Goal: Information Seeking & Learning: Learn about a topic

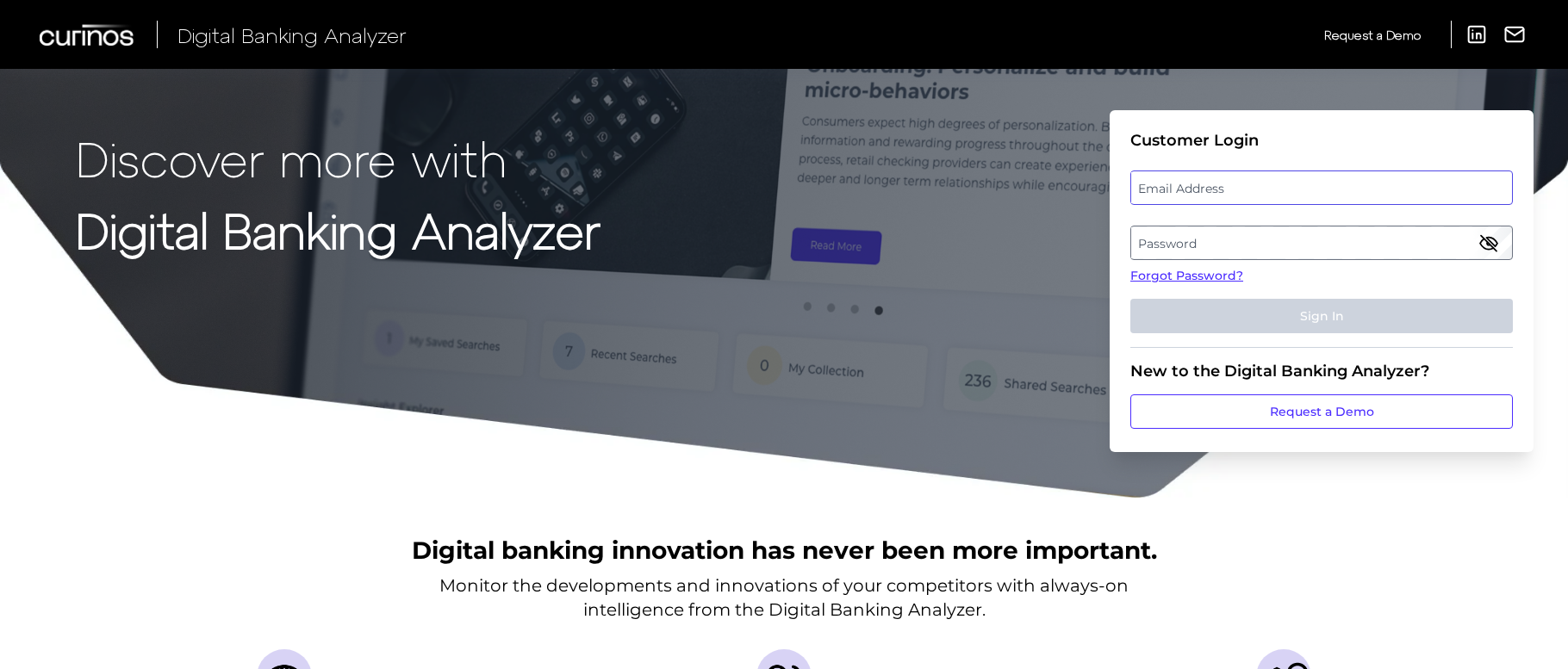
type input "[PERSON_NAME][EMAIL_ADDRESS][PERSON_NAME][DOMAIN_NAME]"
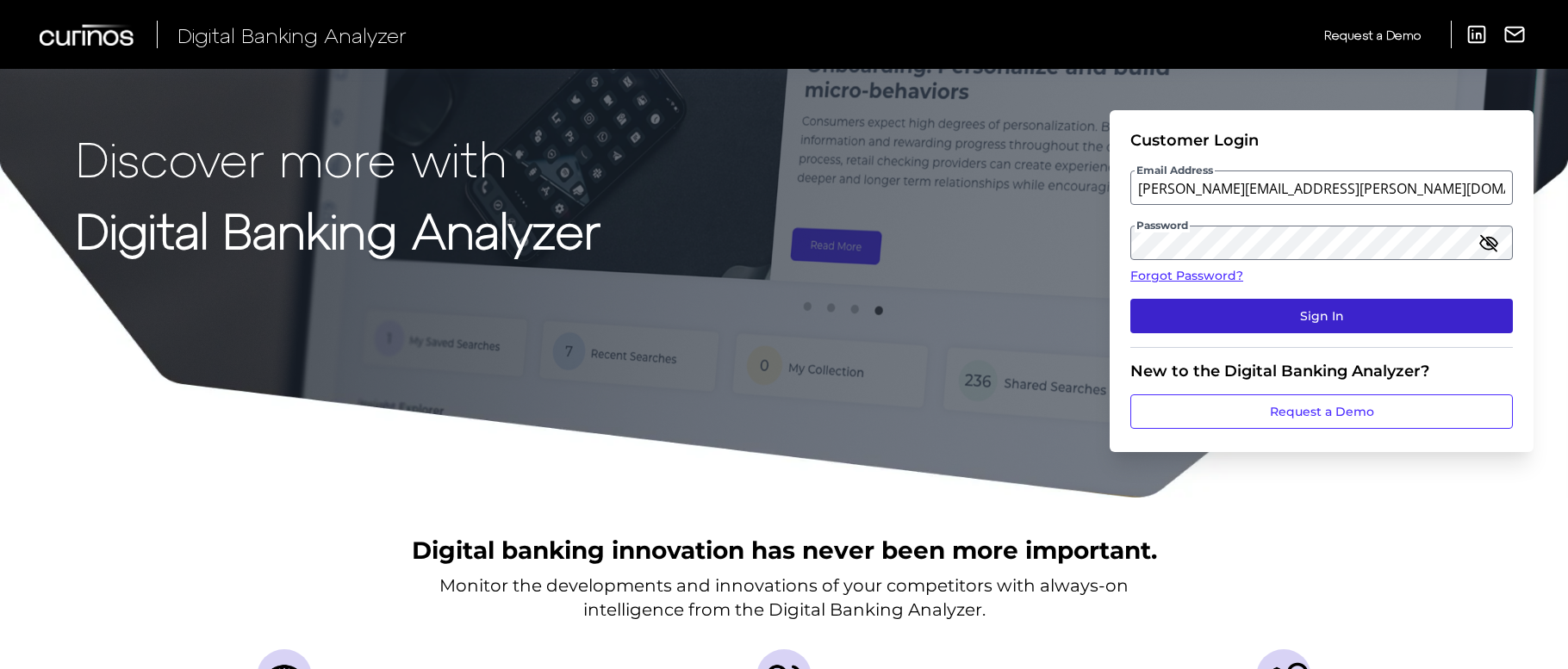
click at [1252, 312] on button "Sign In" at bounding box center [1321, 316] width 383 height 34
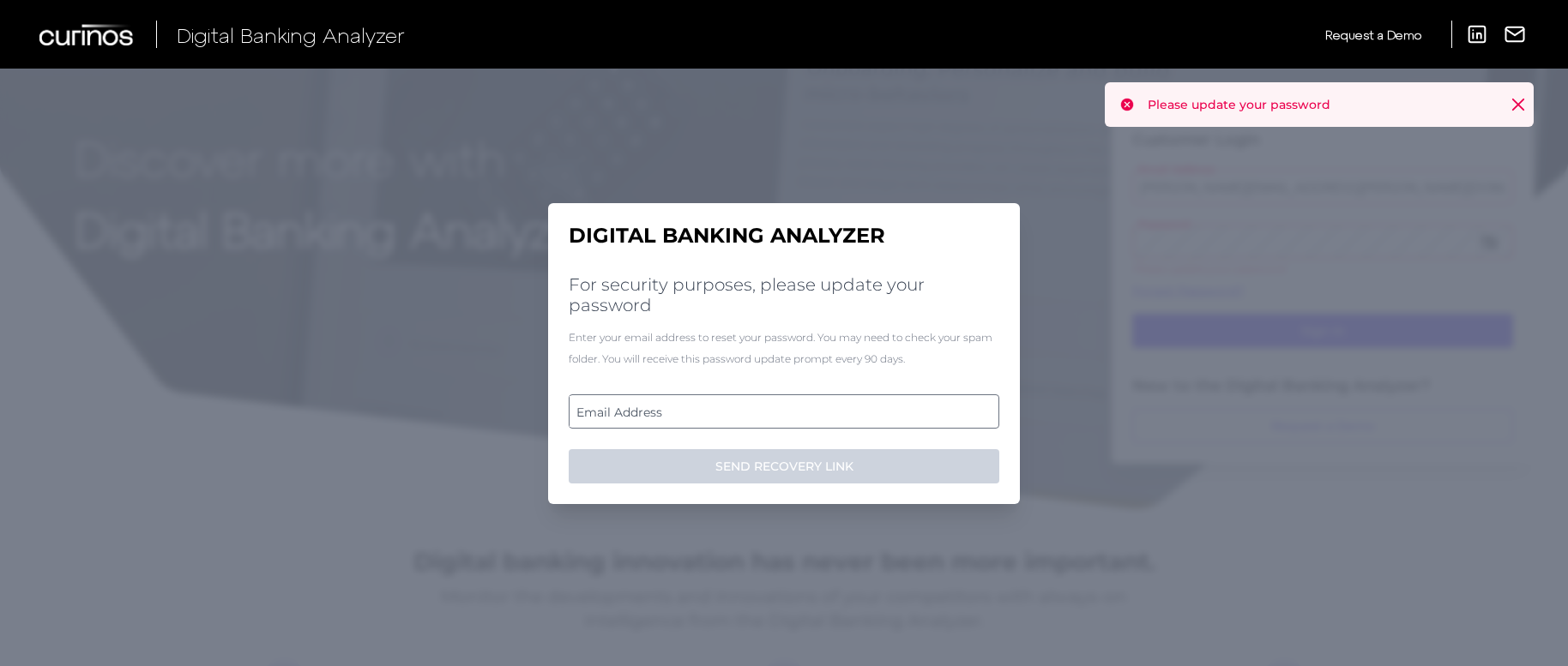
click at [858, 413] on label "Email Address" at bounding box center [783, 411] width 428 height 31
click at [858, 413] on input "email" at bounding box center [784, 411] width 431 height 34
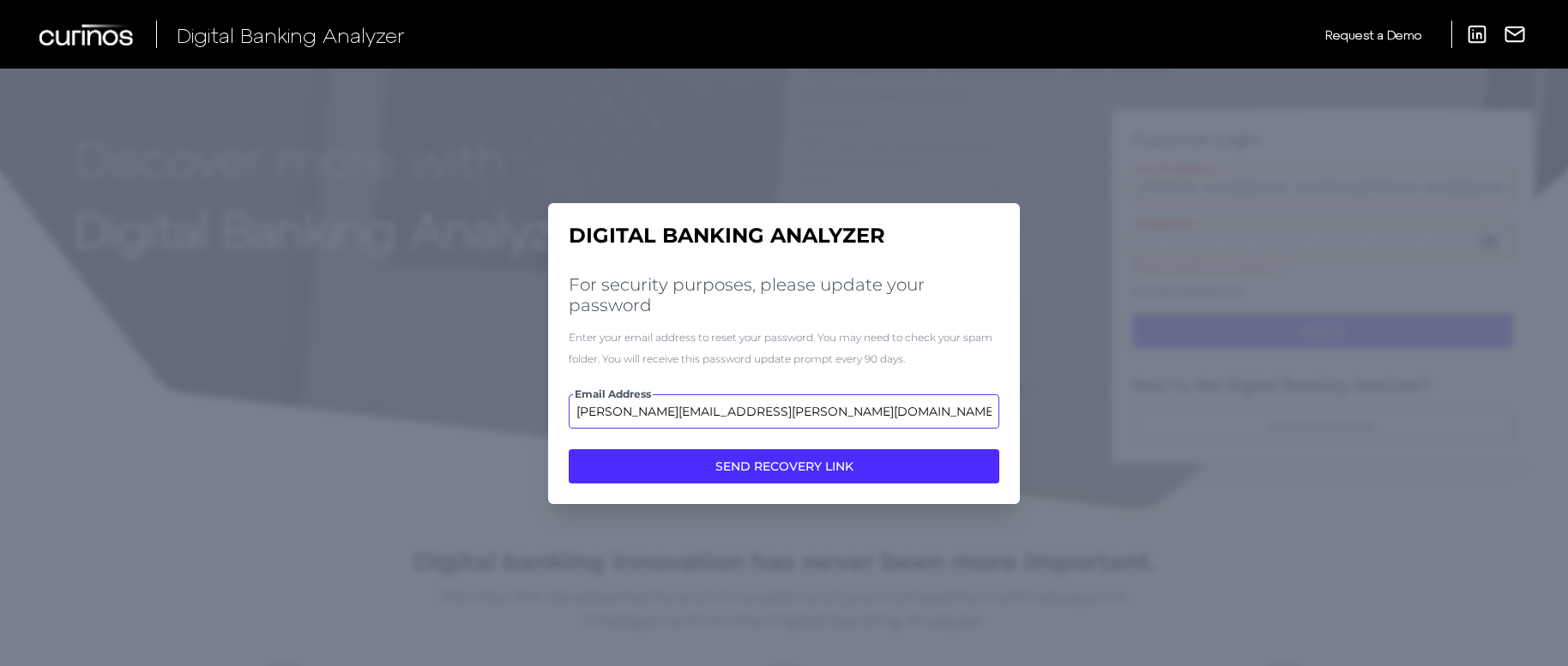
type input "[PERSON_NAME][EMAIL_ADDRESS][PERSON_NAME][DOMAIN_NAME]"
click at [784, 466] on button "SEND RECOVERY LINK" at bounding box center [784, 467] width 431 height 34
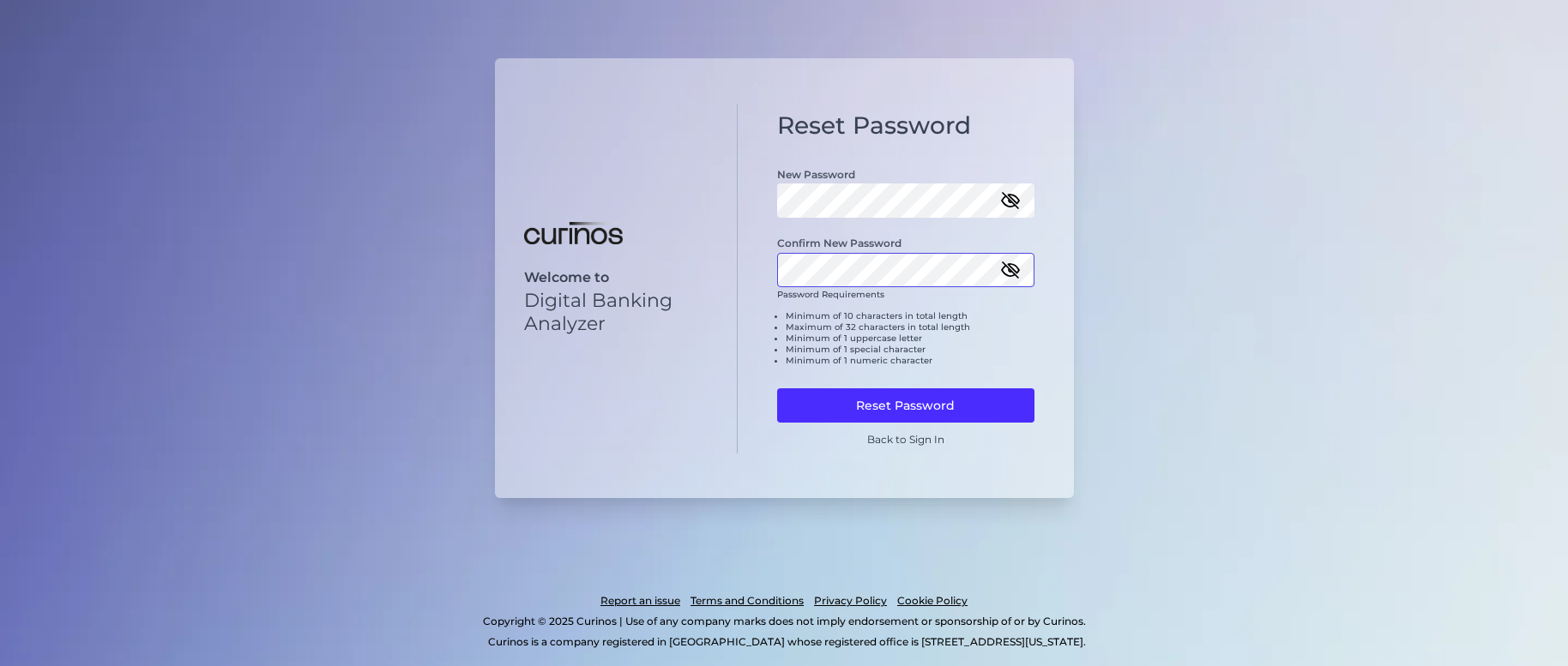
click at [905, 403] on button "Reset Password" at bounding box center [906, 405] width 258 height 34
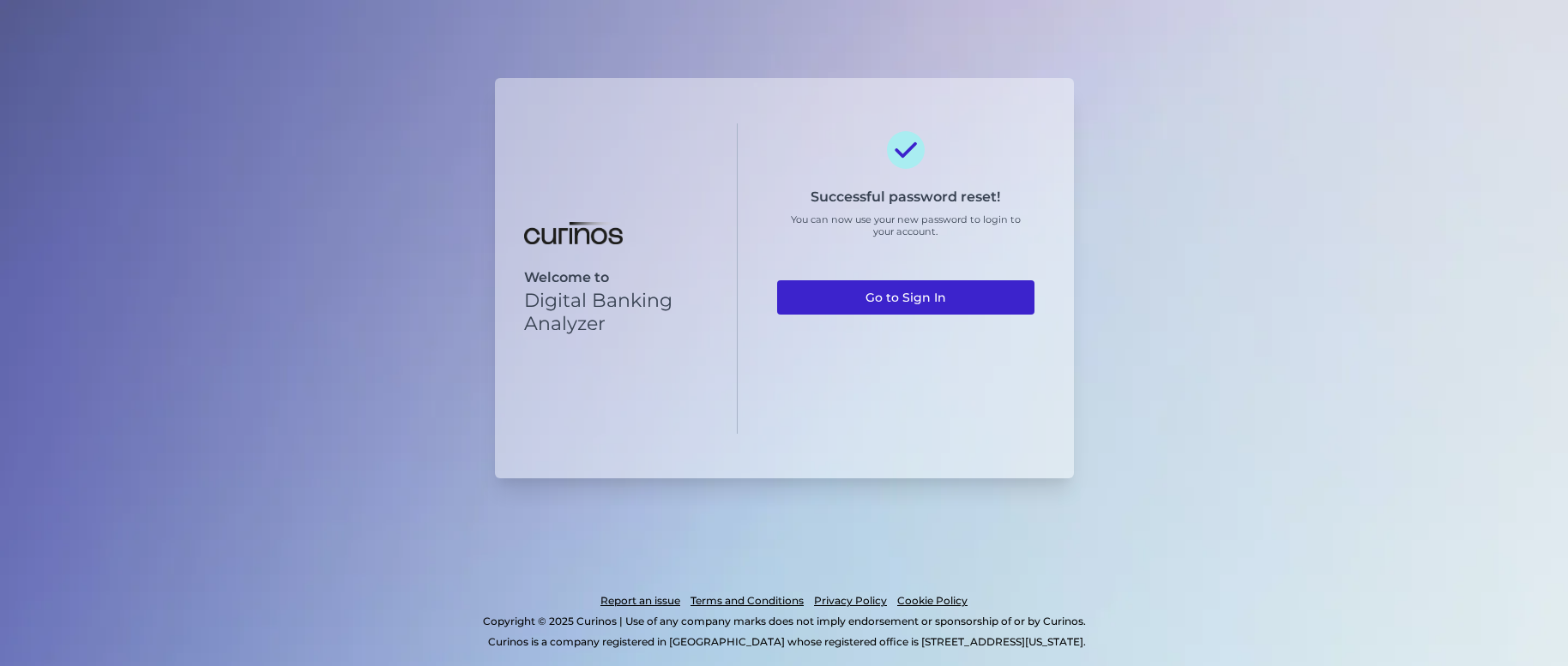
click at [958, 298] on link "Go to Sign In" at bounding box center [906, 297] width 258 height 34
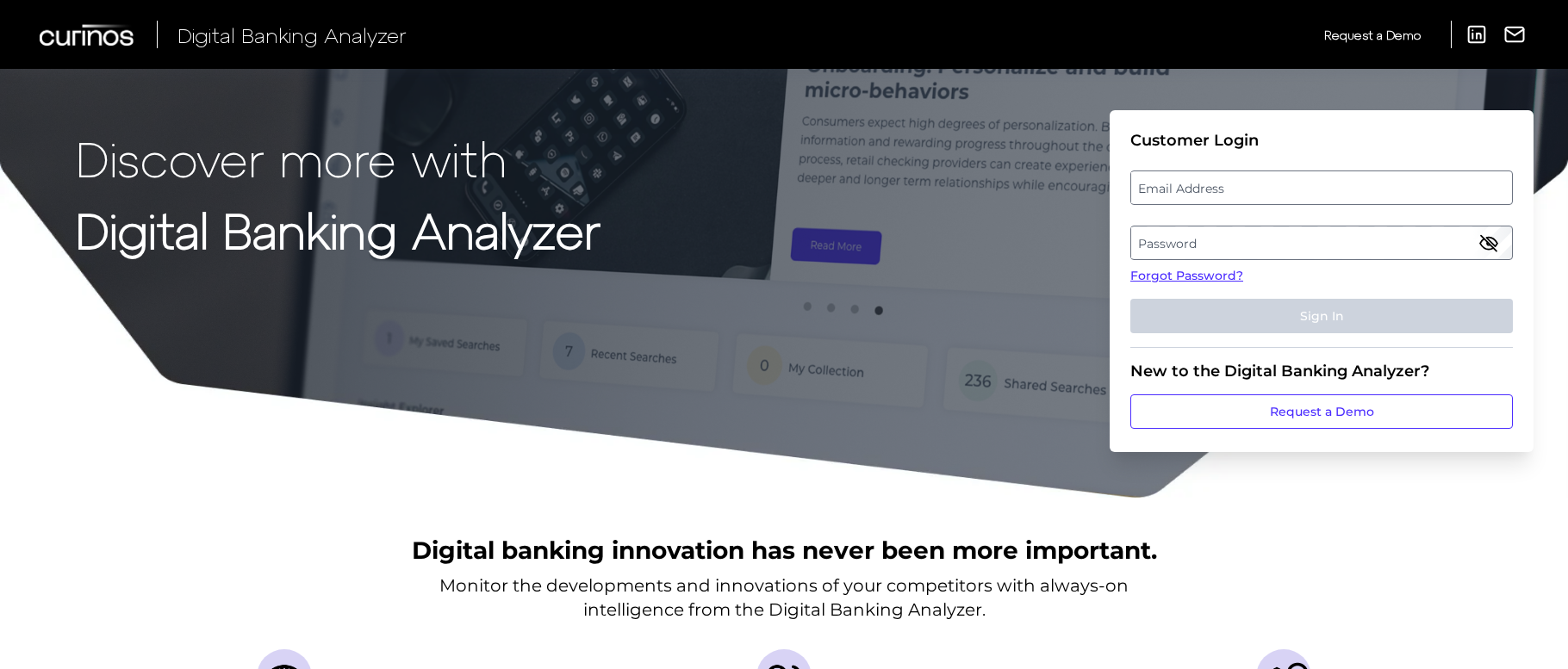
click at [1261, 188] on label "Email Address" at bounding box center [1321, 187] width 380 height 31
click at [1261, 188] on input "email" at bounding box center [1321, 188] width 383 height 34
type input "[PERSON_NAME][EMAIL_ADDRESS][PERSON_NAME][DOMAIN_NAME]"
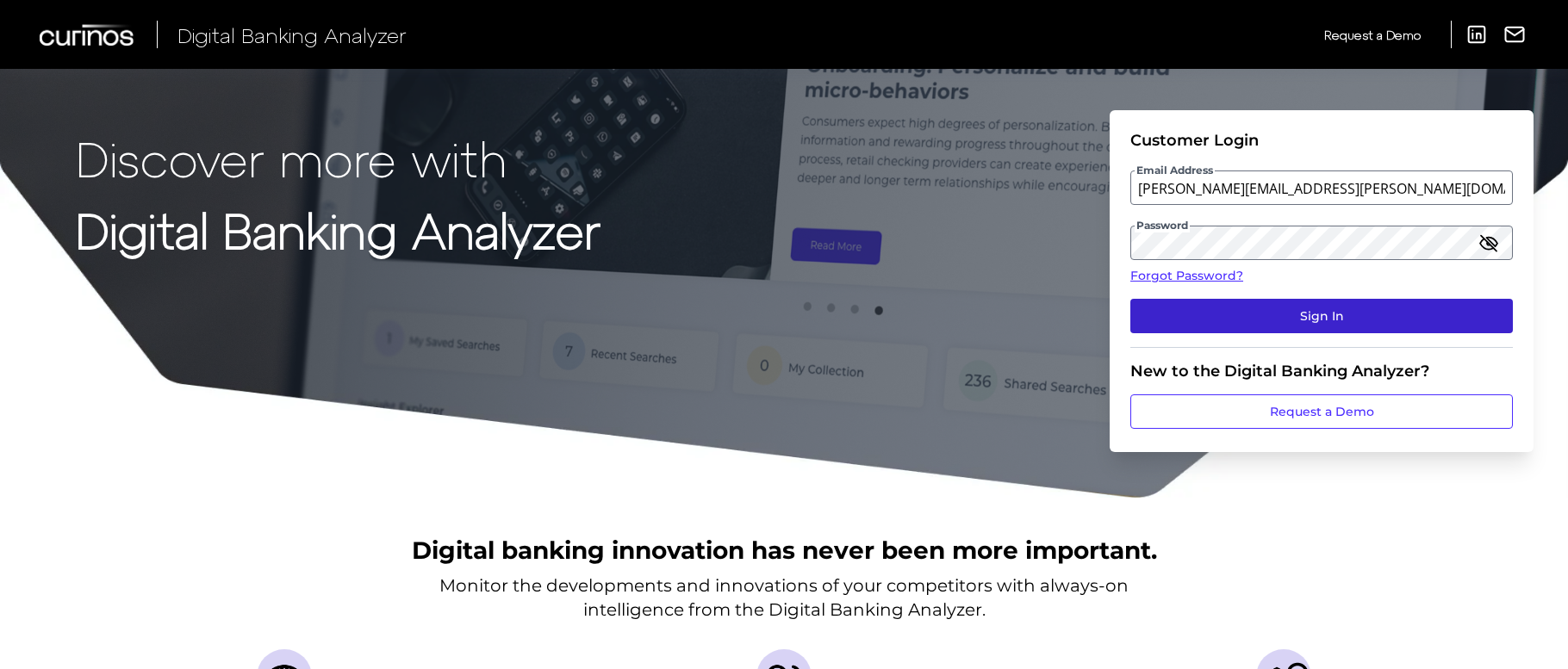
click at [1284, 304] on button "Sign In" at bounding box center [1321, 316] width 383 height 34
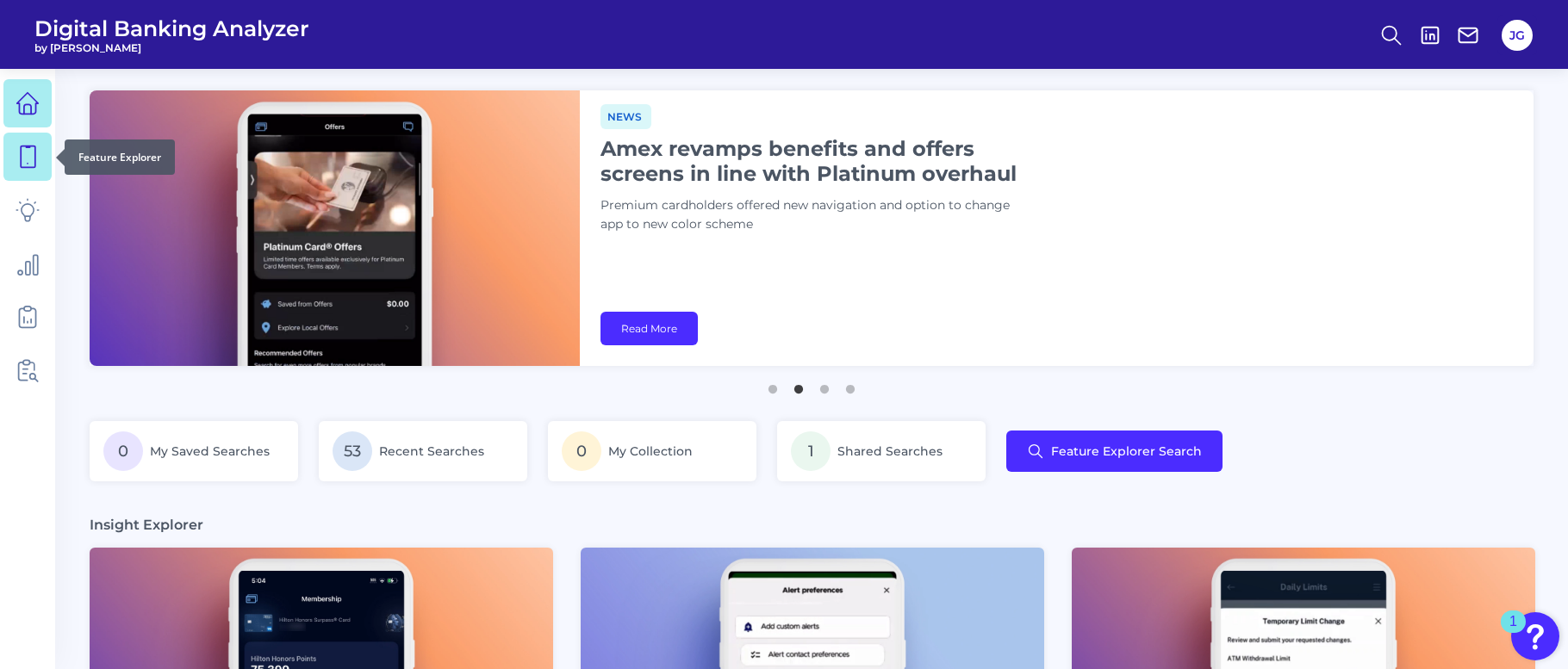
click at [25, 159] on icon at bounding box center [27, 157] width 25 height 25
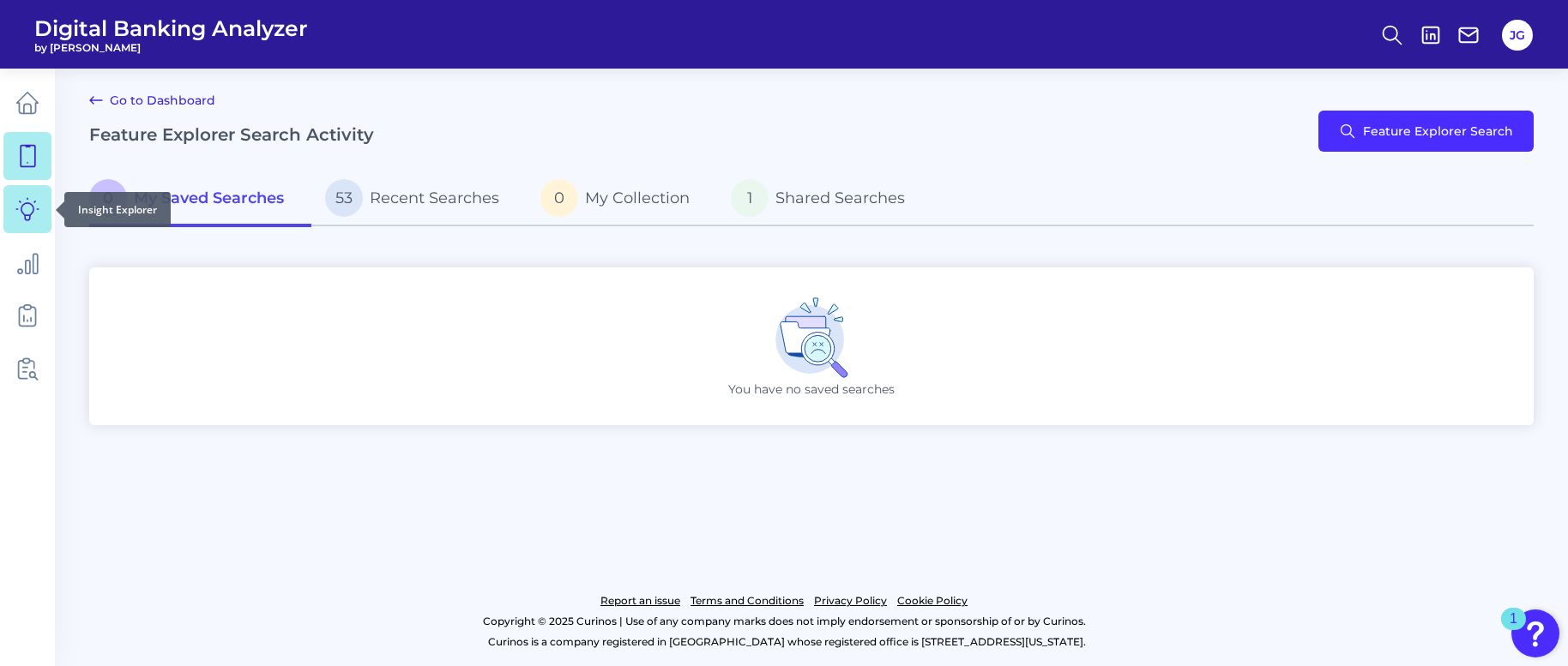
click at [29, 221] on link at bounding box center [27, 209] width 48 height 48
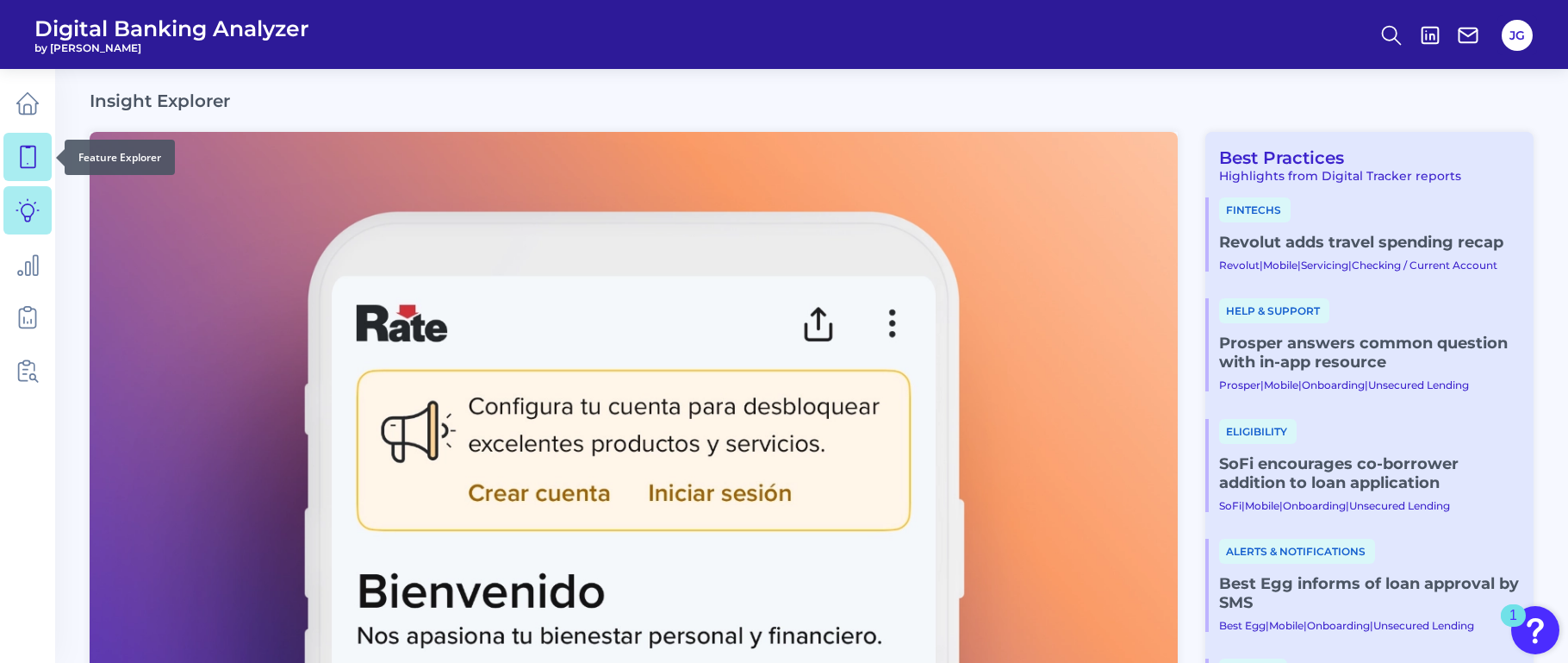
click at [38, 177] on link at bounding box center [27, 156] width 48 height 48
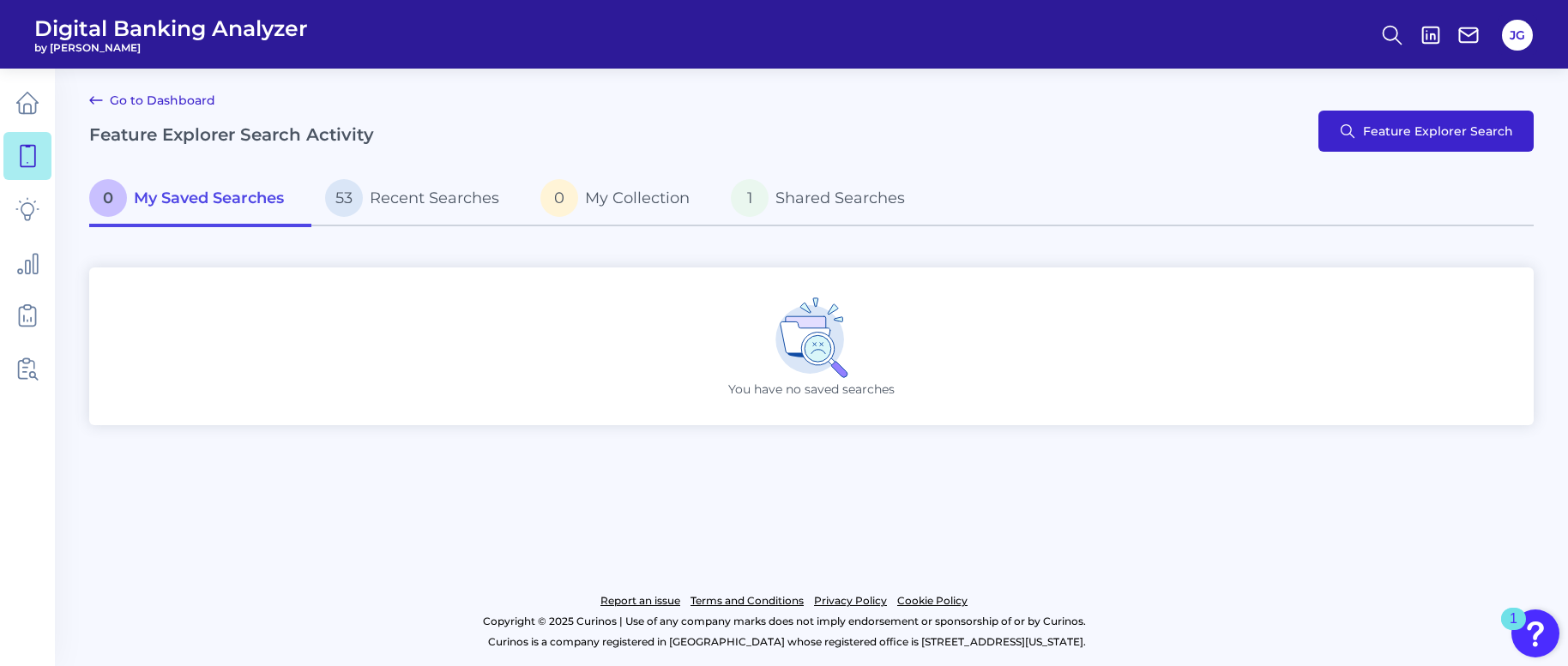
click at [1415, 139] on button "Feature Explorer Search" at bounding box center [1425, 132] width 215 height 41
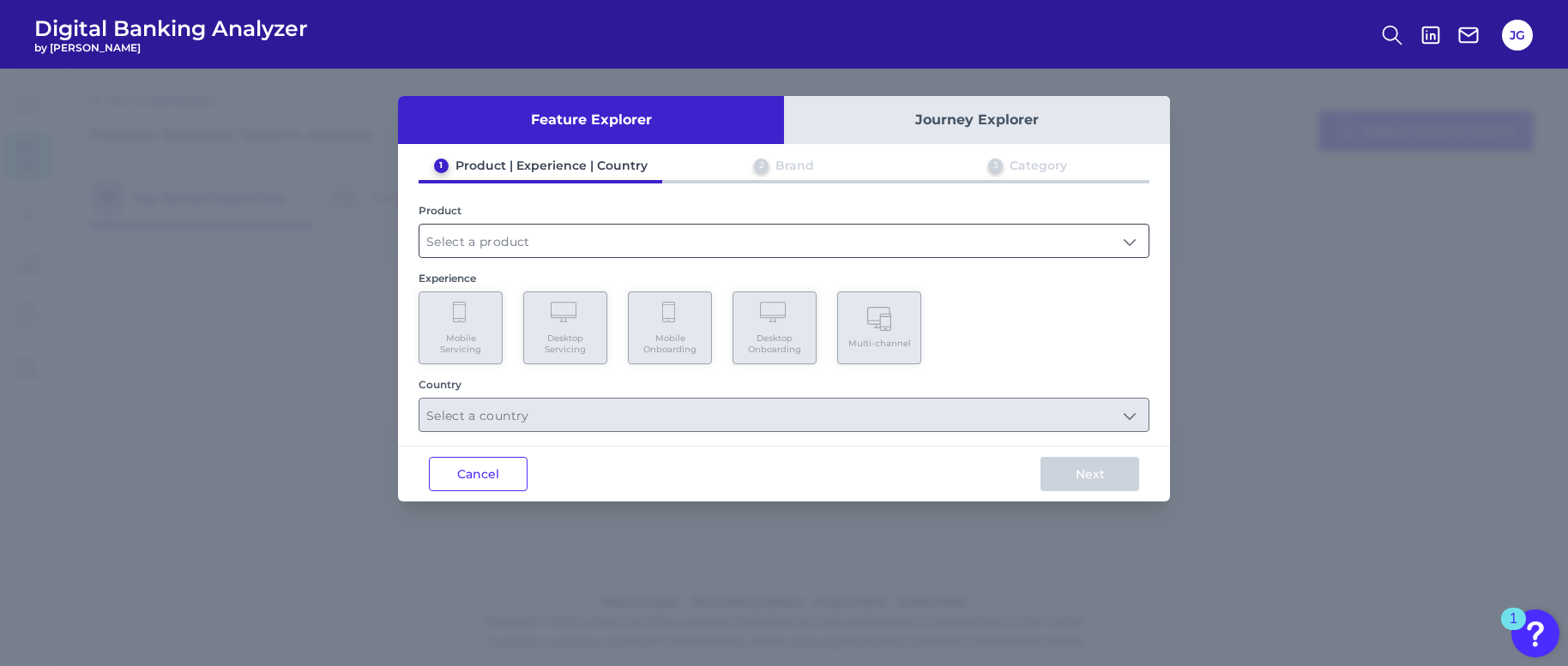
click at [754, 246] on input "text" at bounding box center [784, 241] width 729 height 33
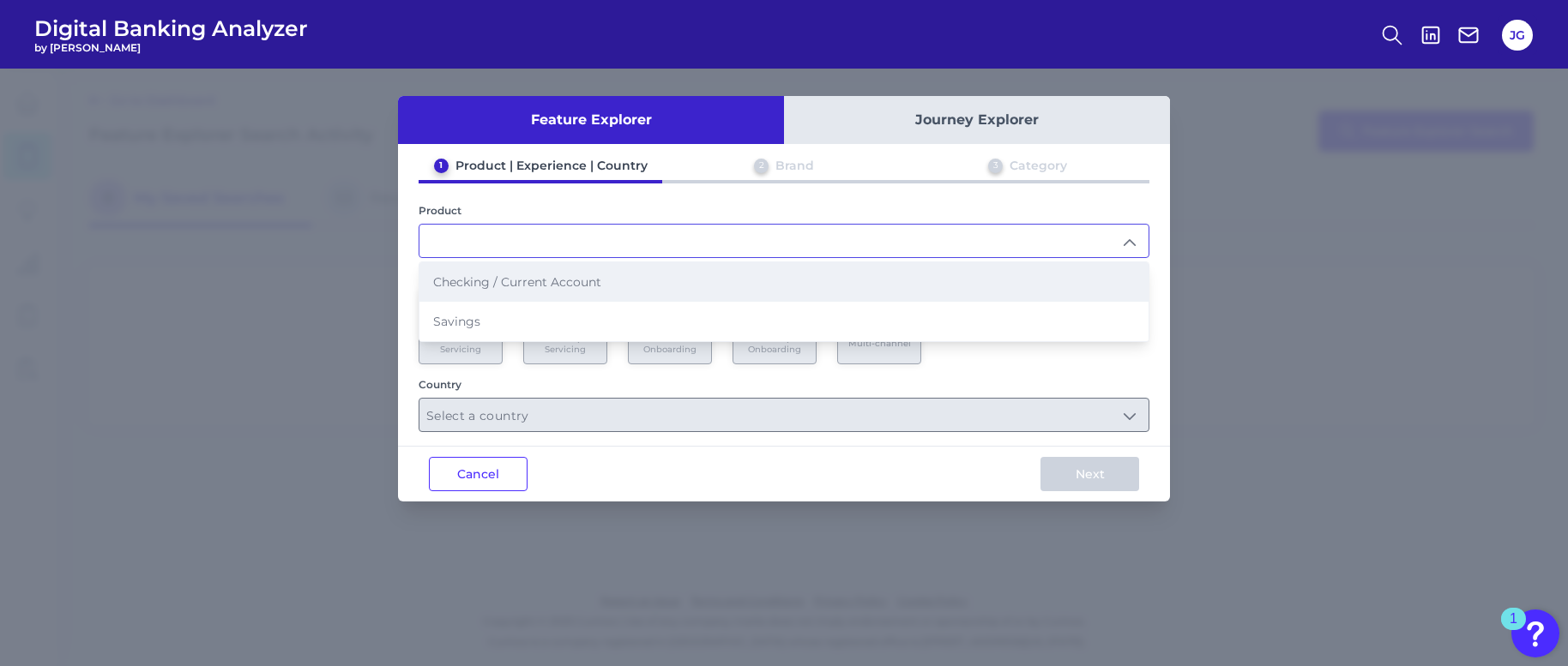
click at [734, 282] on li "Checking / Current Account" at bounding box center [784, 282] width 729 height 40
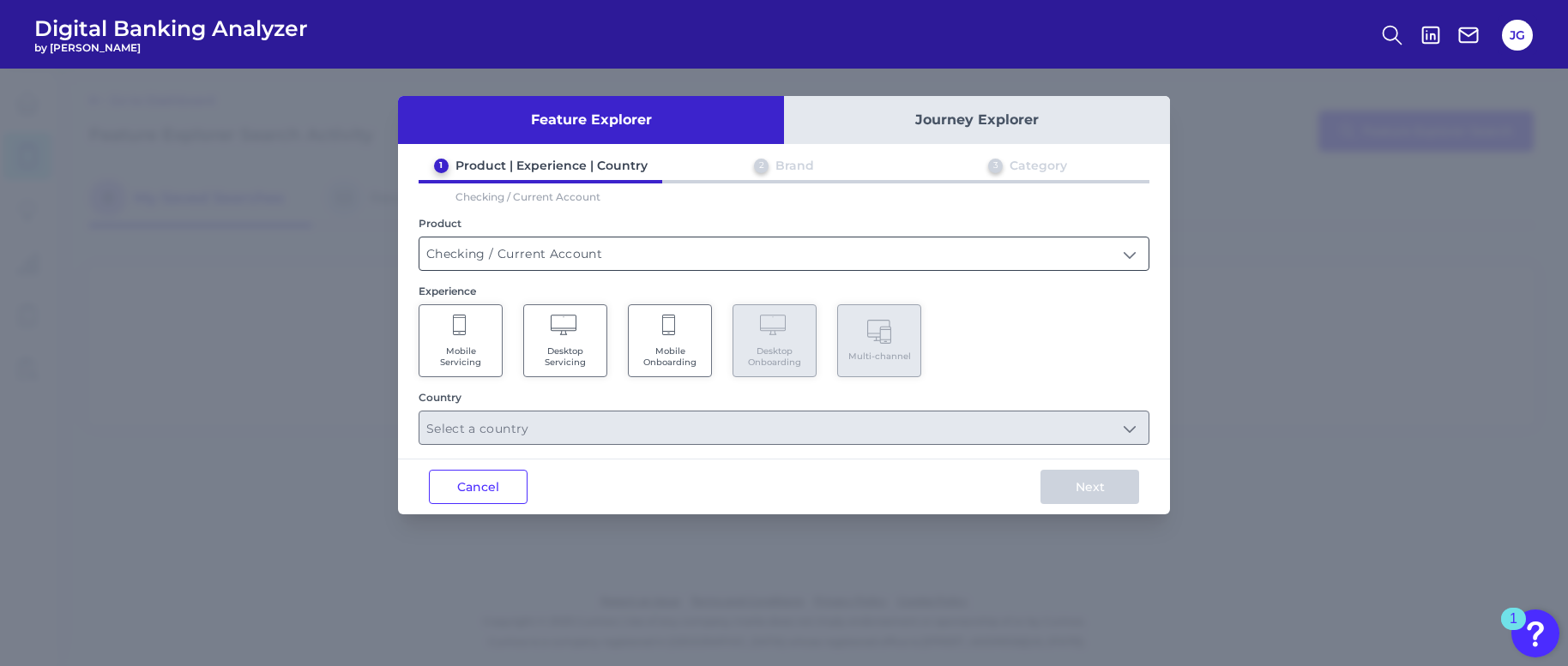
click at [754, 248] on input "Checking / Current Account" at bounding box center [784, 254] width 729 height 33
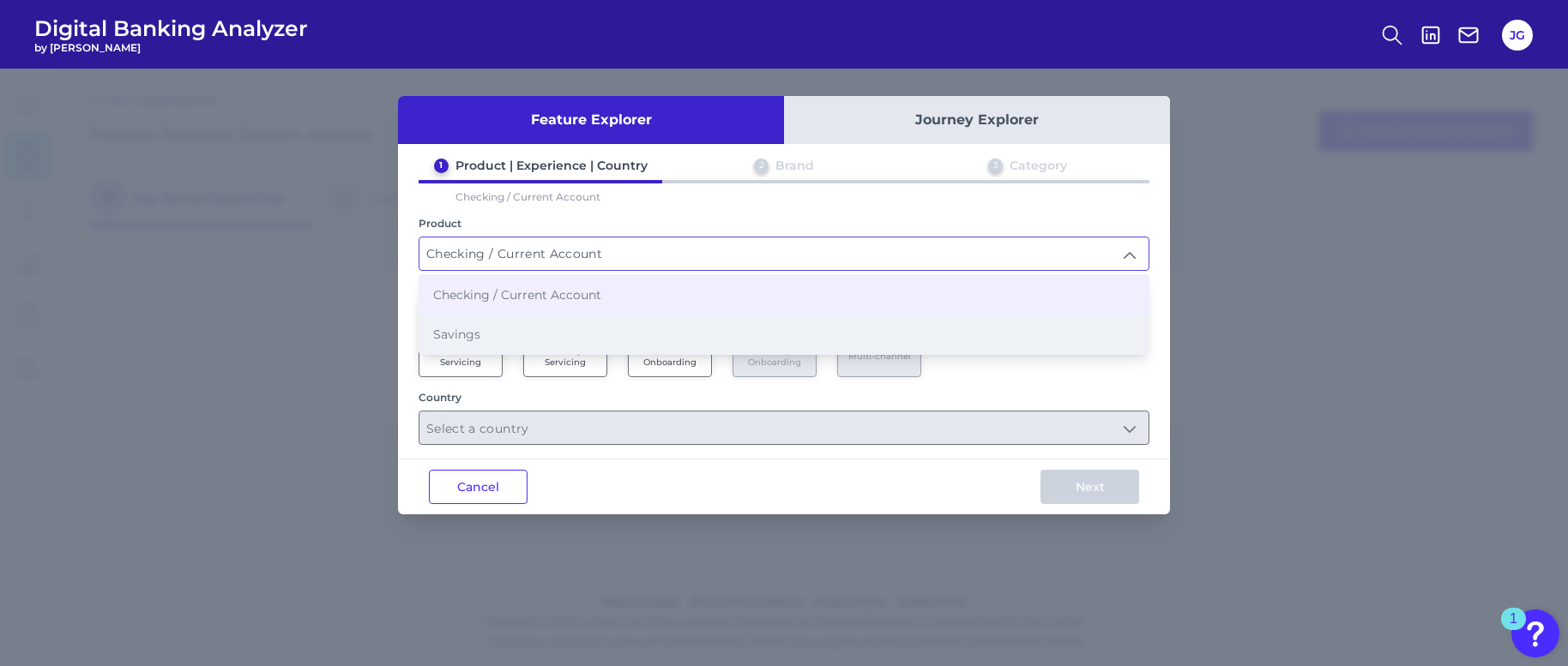
click at [751, 333] on li "Savings" at bounding box center [784, 335] width 729 height 40
type input "Savings"
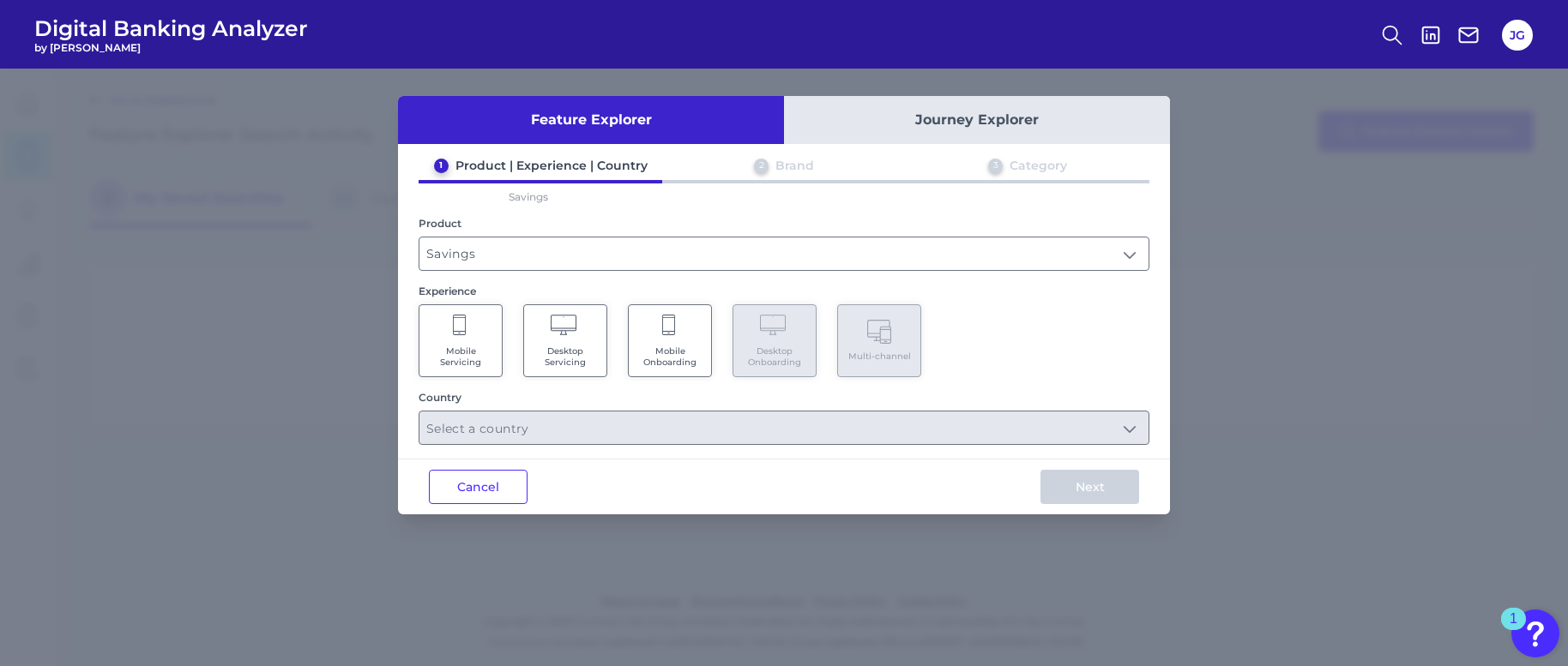
click at [562, 351] on span "Desktop Servicing" at bounding box center [564, 357] width 65 height 23
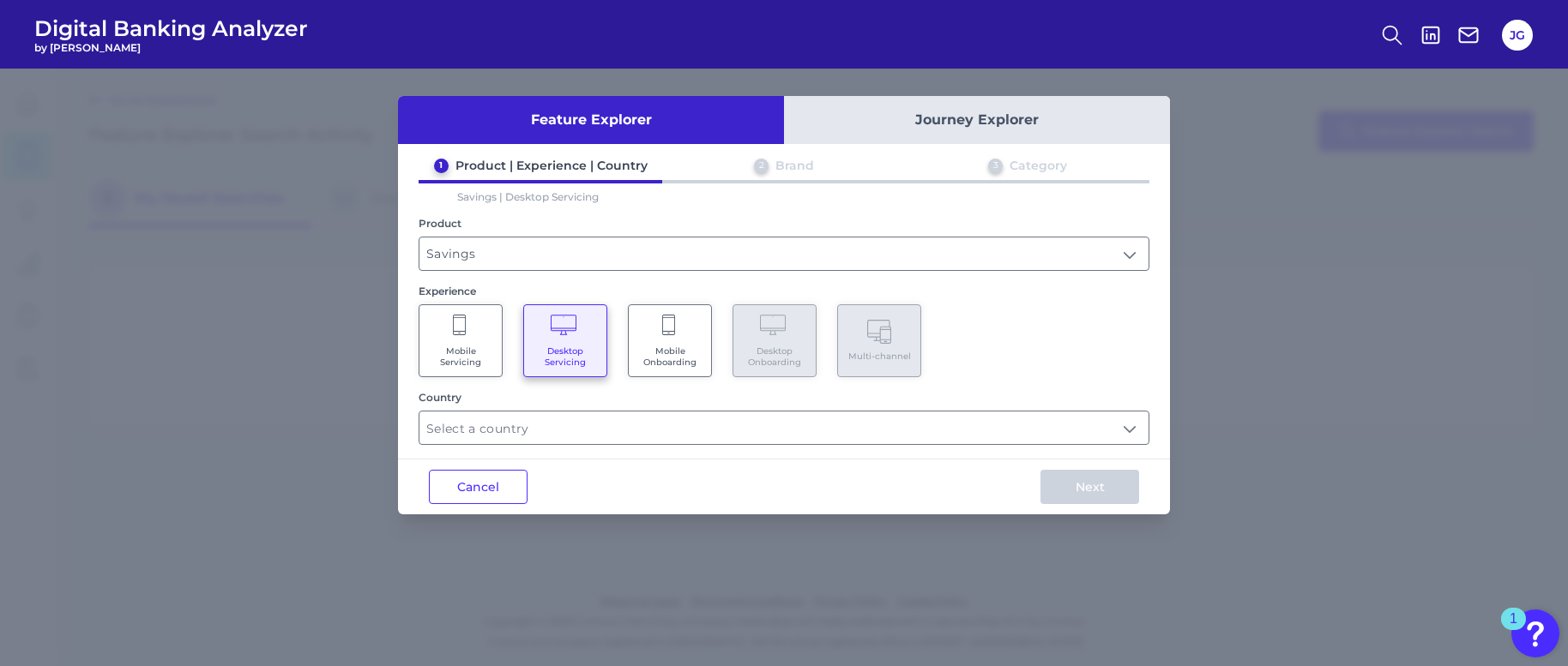
click at [565, 442] on div "Feature Explorer Journey Explorer 1 Product | Experience | Country 2 Brand 3 Ca…" at bounding box center [784, 305] width 772 height 419
click at [565, 431] on input "text" at bounding box center [784, 428] width 729 height 33
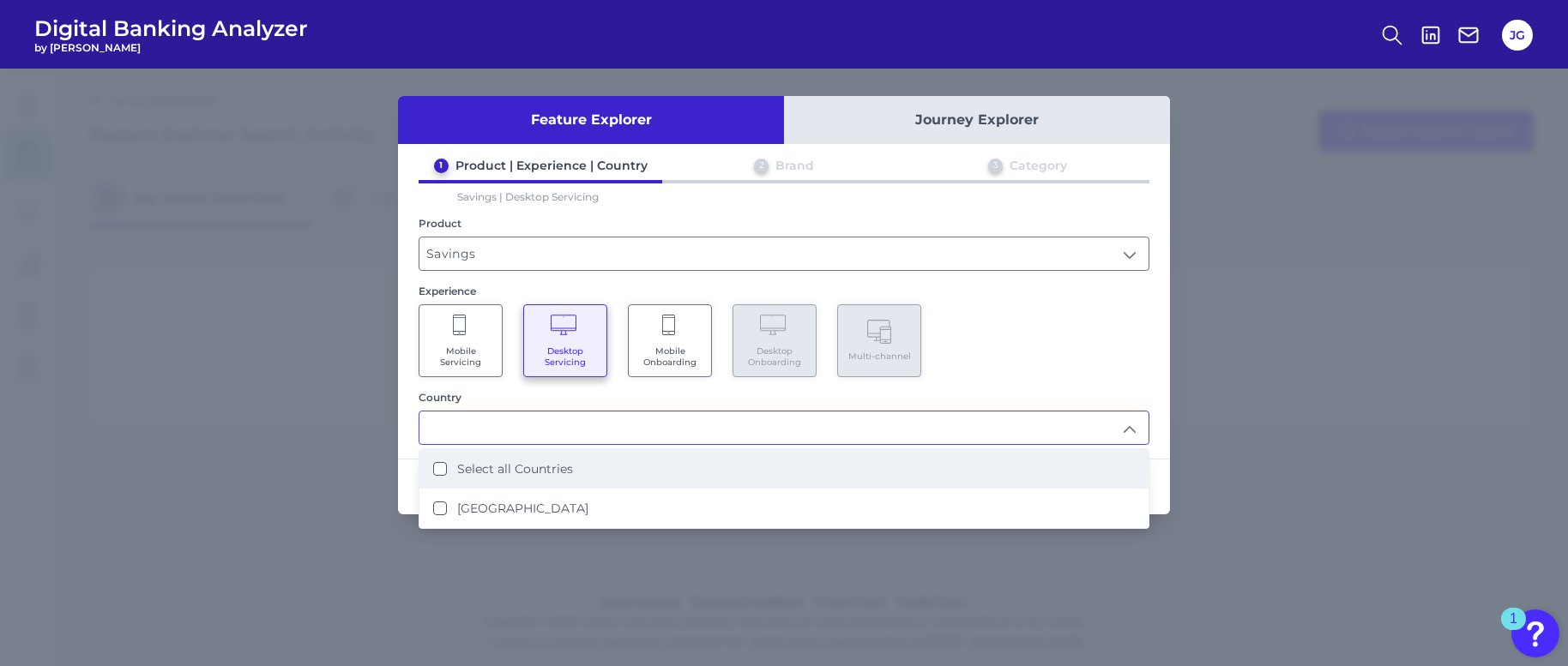
click at [567, 452] on li "Select all Countries" at bounding box center [784, 469] width 729 height 40
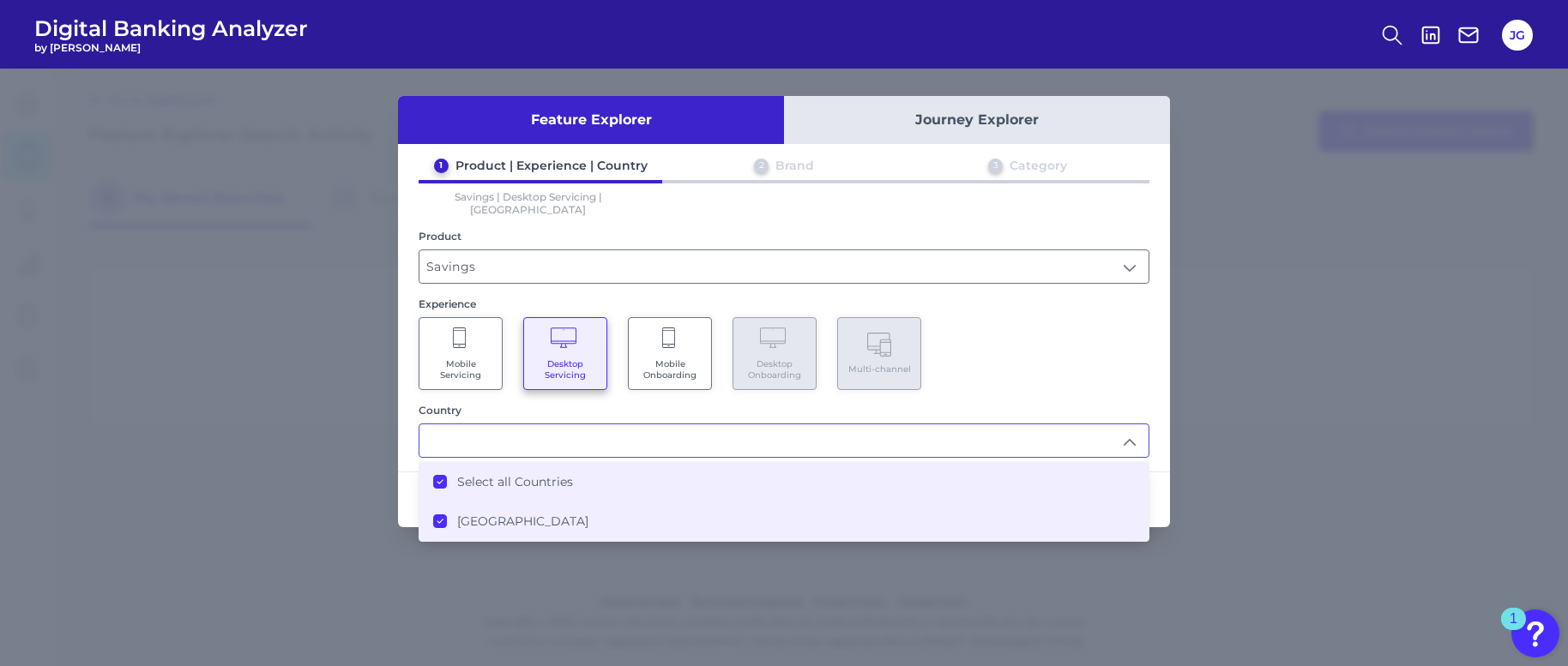
type input "Select all Countries"
click at [912, 386] on div "1 Product | Experience | Country 2 Brand 3 Category Savings | Desktop Servicing…" at bounding box center [784, 308] width 772 height 300
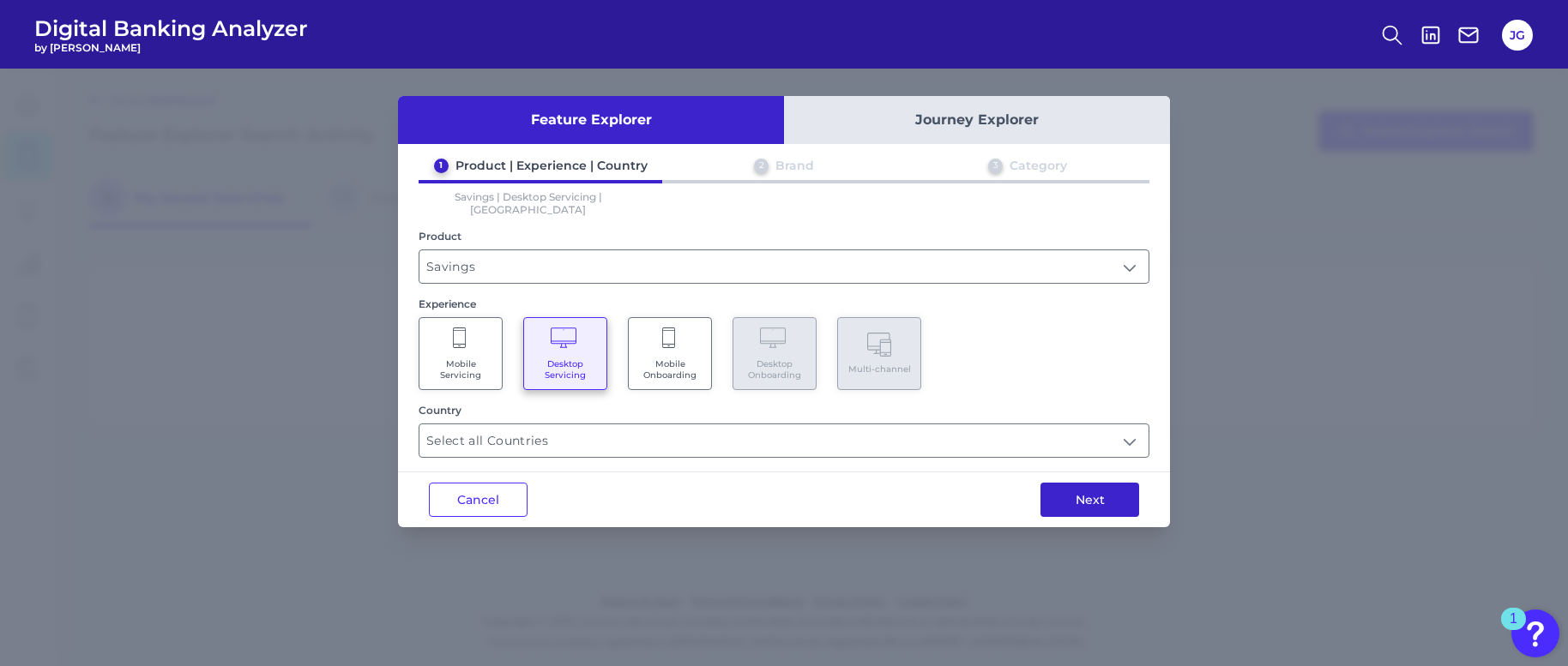
click at [1091, 485] on button "Next" at bounding box center [1089, 500] width 99 height 34
